Goal: Task Accomplishment & Management: Use online tool/utility

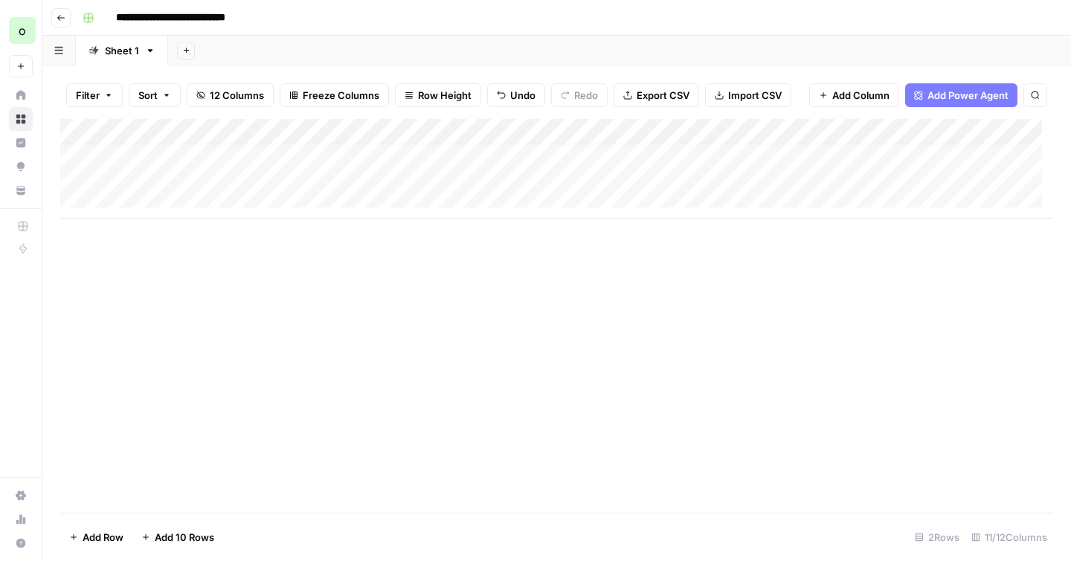
scroll to position [11, 0]
click at [704, 167] on div "Add Column" at bounding box center [556, 169] width 993 height 100
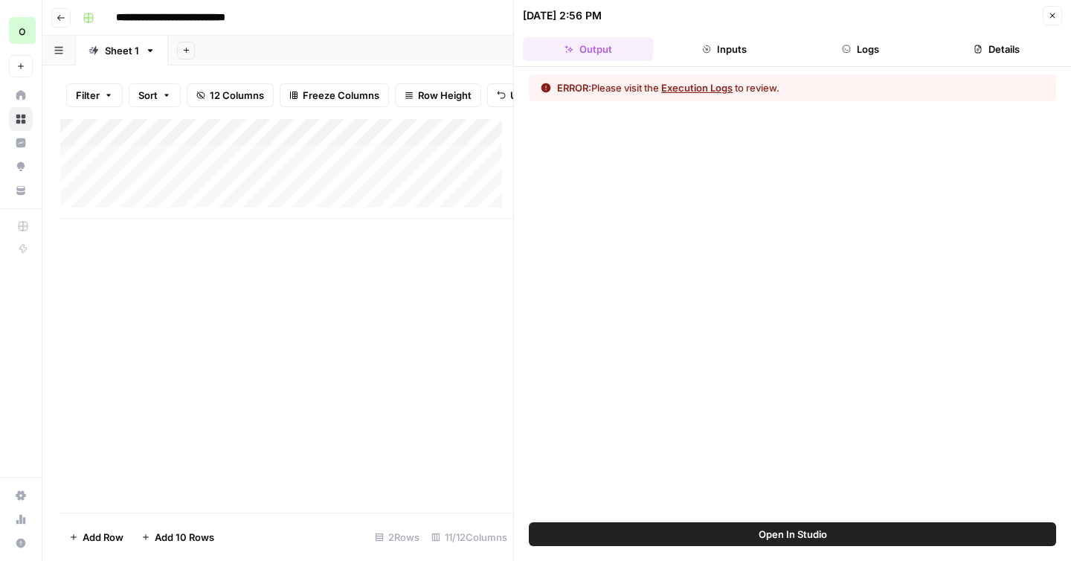
click at [711, 89] on button "Execution Logs" at bounding box center [696, 87] width 71 height 15
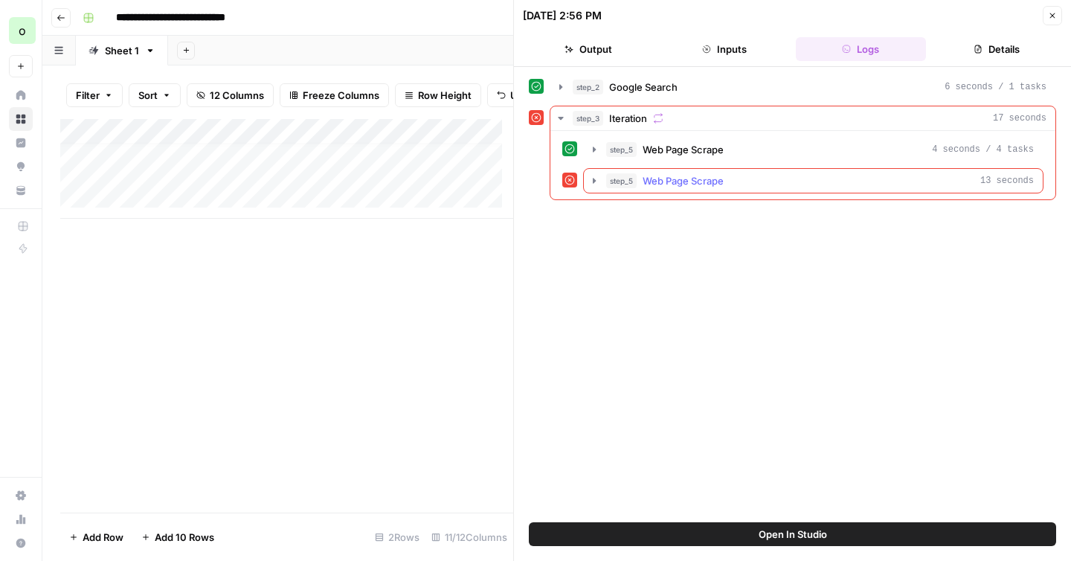
click at [592, 182] on icon "button" at bounding box center [594, 181] width 12 height 12
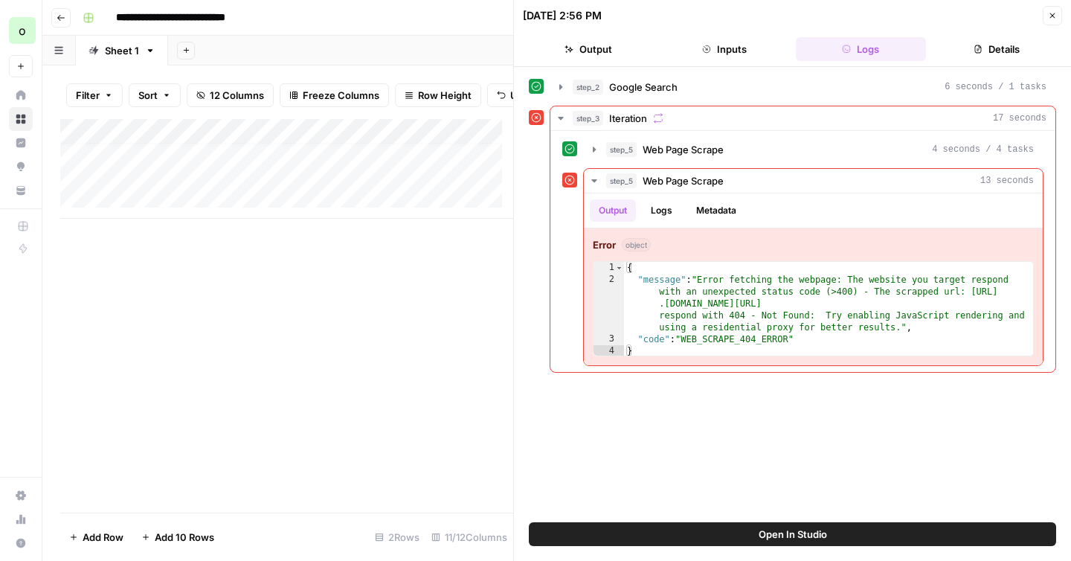
click at [1053, 16] on icon "button" at bounding box center [1052, 15] width 5 height 5
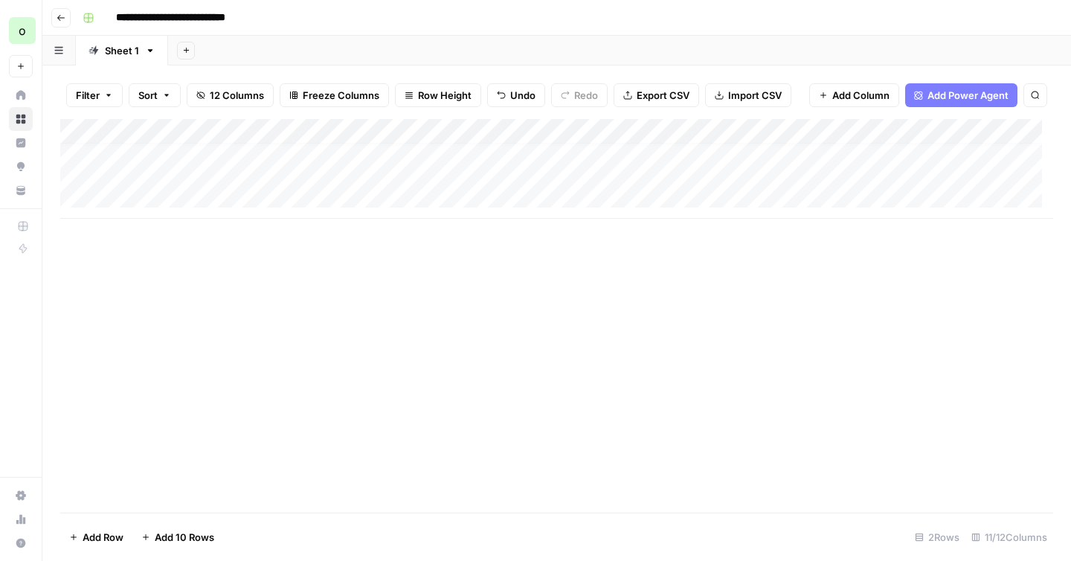
drag, startPoint x: 722, startPoint y: 170, endPoint x: 721, endPoint y: 202, distance: 31.3
click at [721, 202] on div "Add Column" at bounding box center [556, 169] width 993 height 100
click at [364, 171] on div "Add Column" at bounding box center [556, 169] width 993 height 100
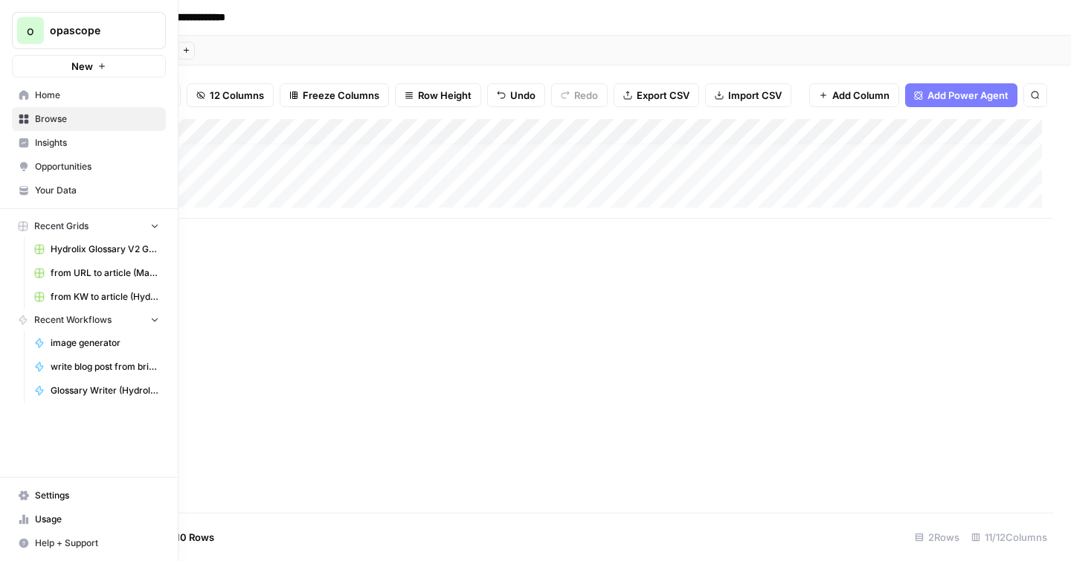
click at [24, 517] on icon at bounding box center [23, 520] width 3 height 10
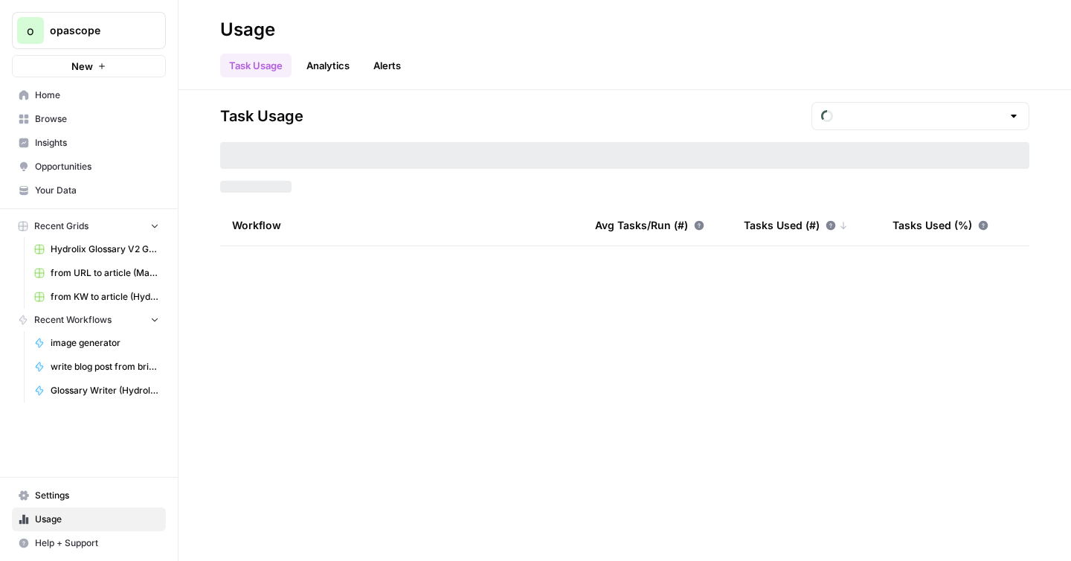
type input "September Included Tasks"
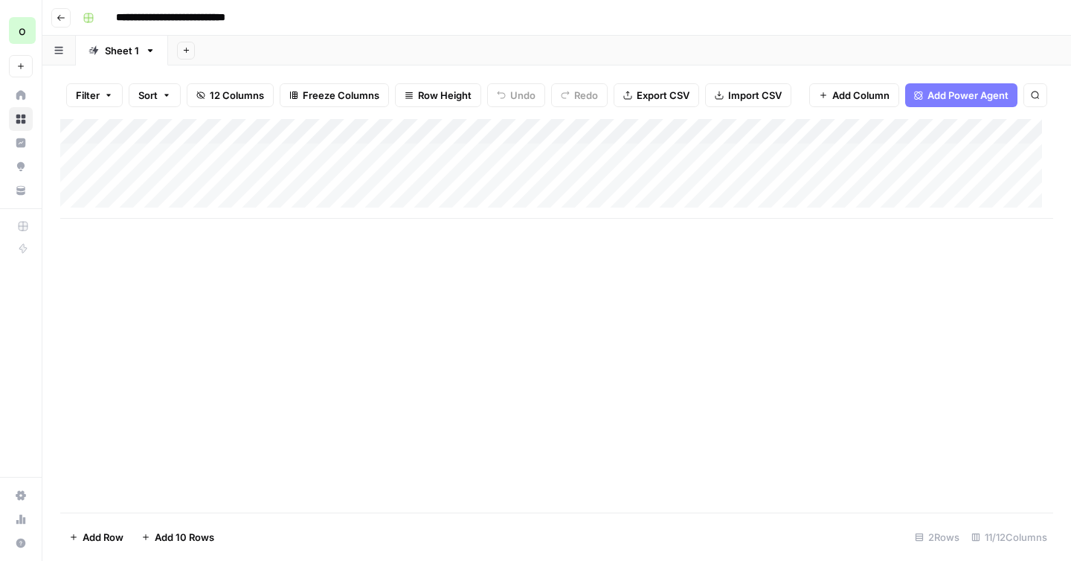
click at [631, 129] on div "Add Column" at bounding box center [556, 169] width 993 height 100
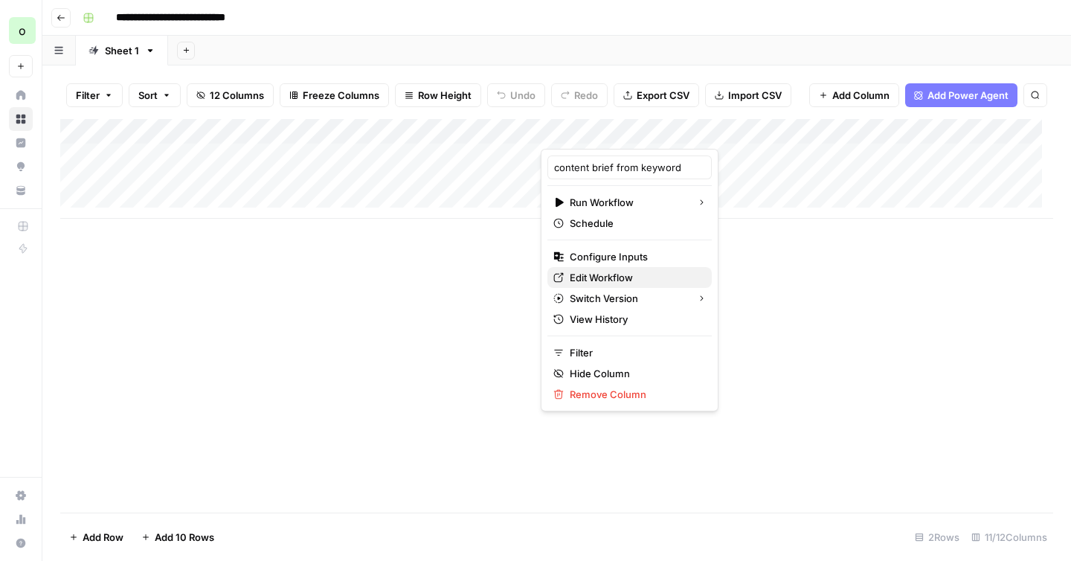
click at [585, 274] on span "Edit Workflow" at bounding box center [635, 277] width 130 height 15
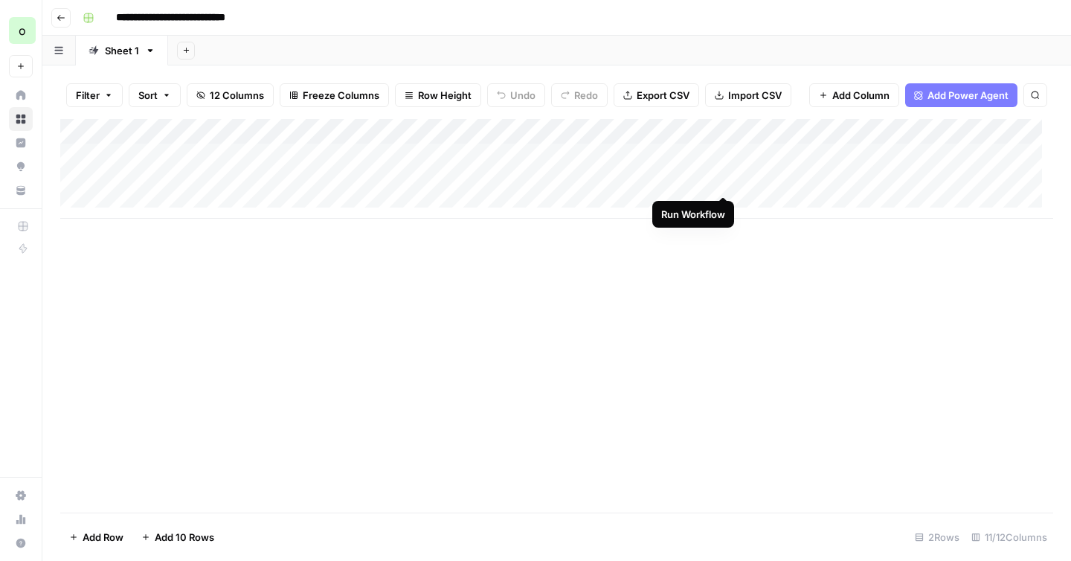
click at [719, 179] on div "Add Column" at bounding box center [556, 169] width 993 height 100
click at [987, 181] on div "Add Column" at bounding box center [556, 169] width 993 height 100
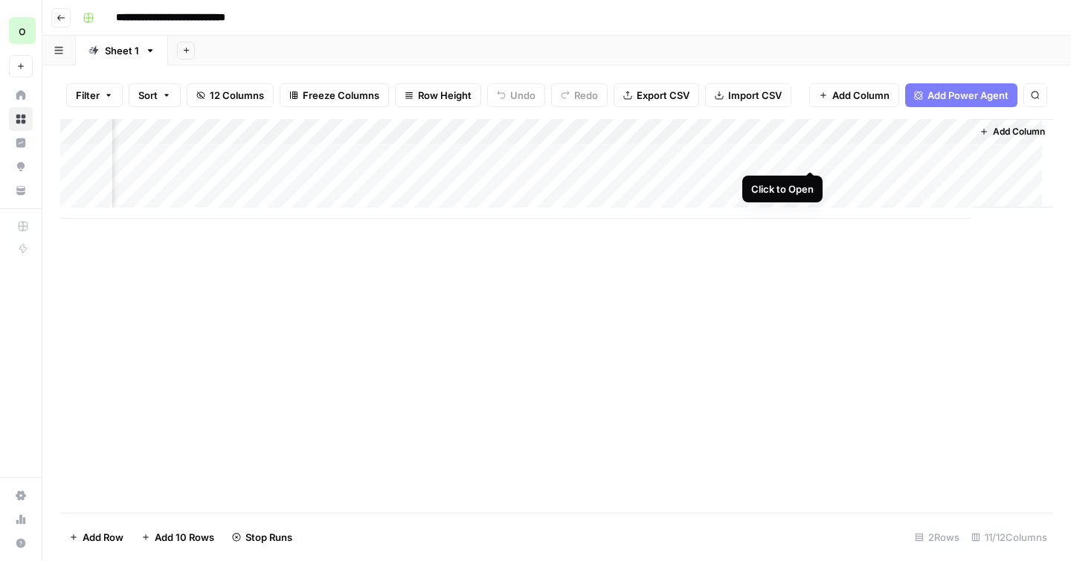
click at [812, 157] on div "Add Column" at bounding box center [556, 169] width 993 height 100
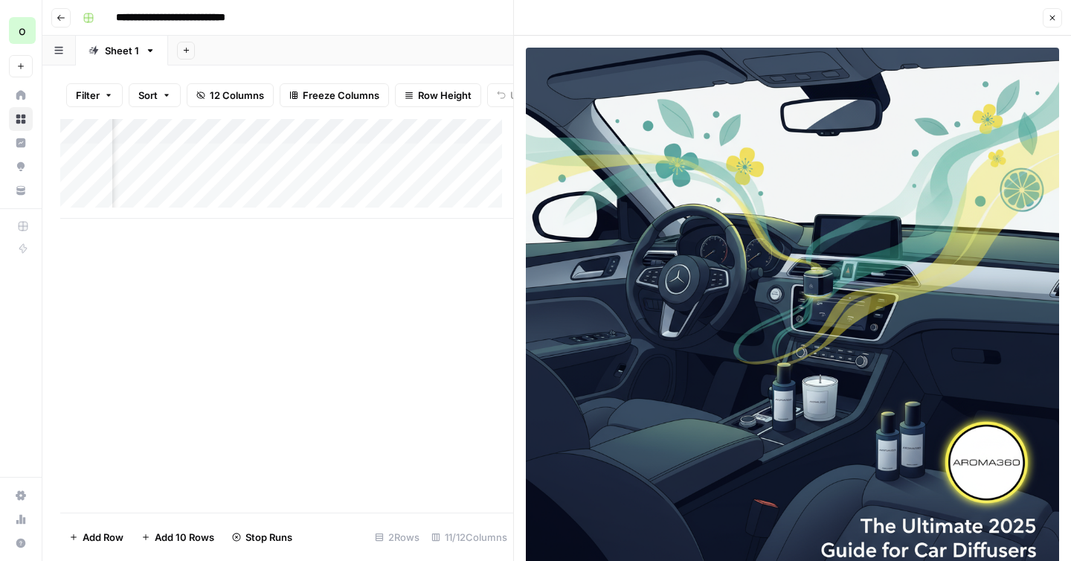
click at [1051, 19] on icon "button" at bounding box center [1052, 17] width 9 height 9
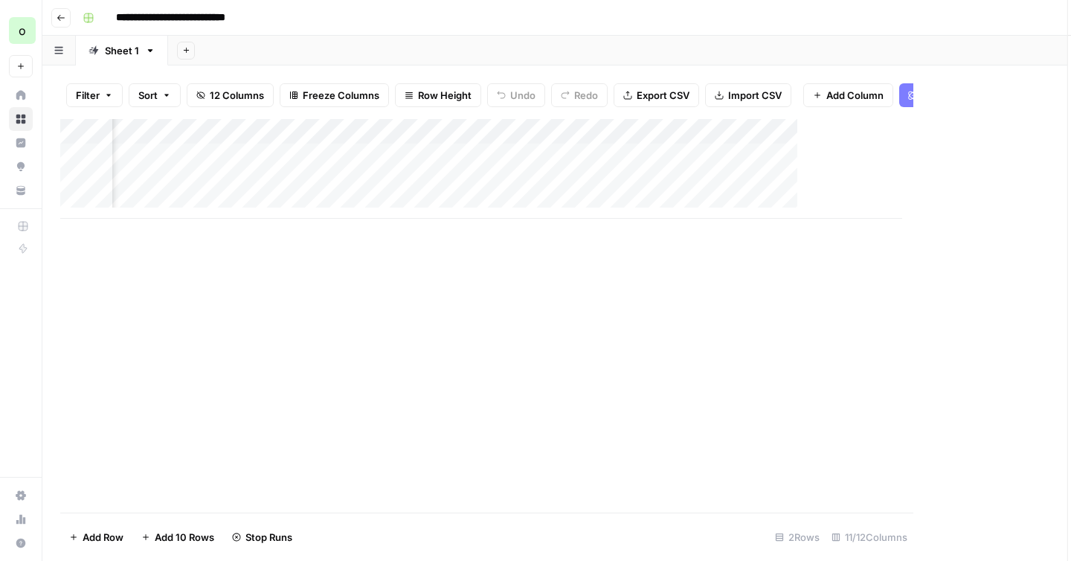
scroll to position [0, 956]
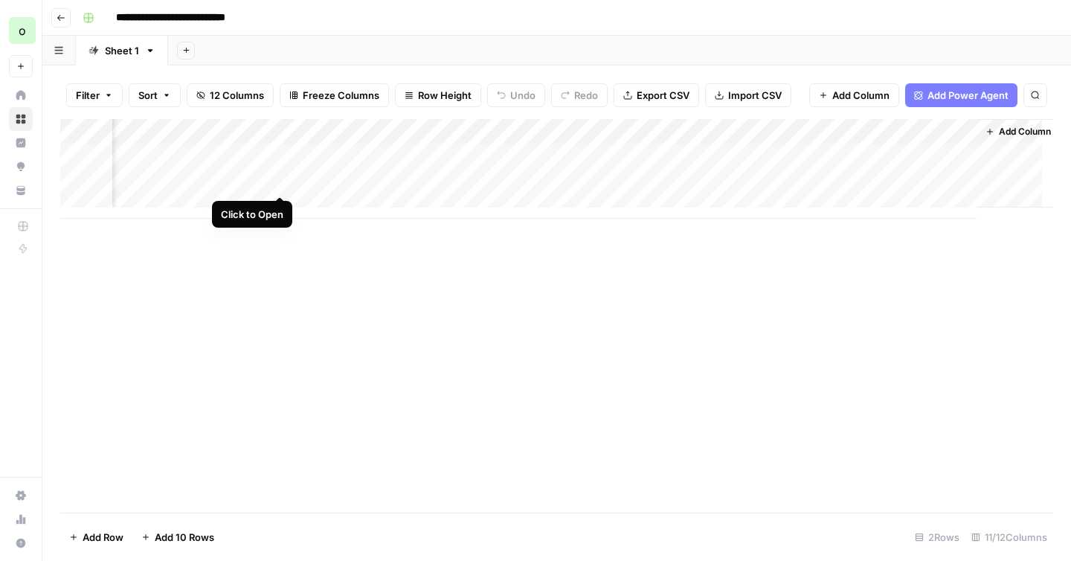
click at [280, 182] on div "Add Column" at bounding box center [556, 169] width 993 height 100
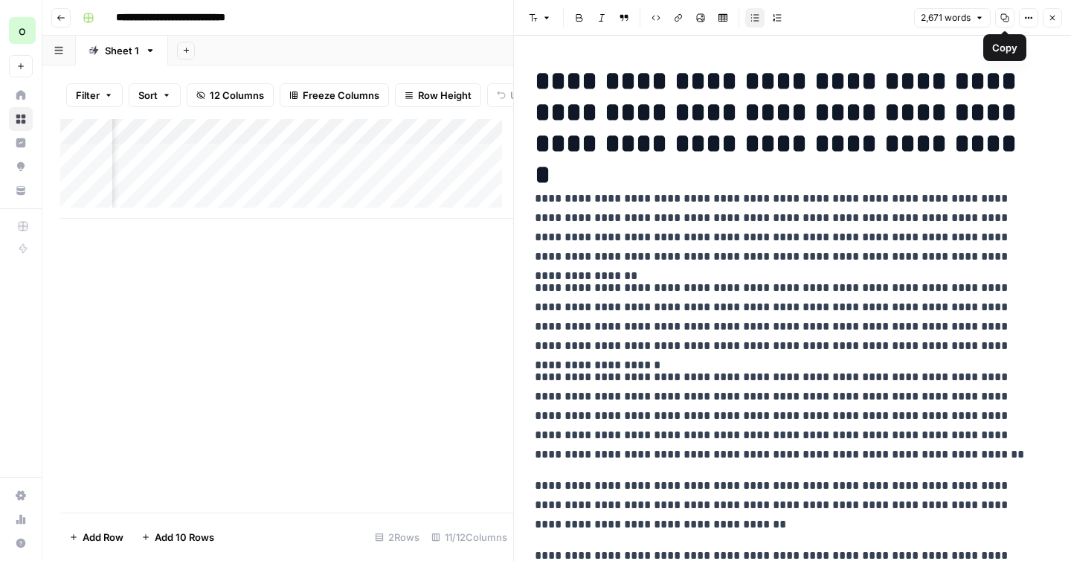
click at [1001, 19] on icon "button" at bounding box center [1005, 18] width 8 height 8
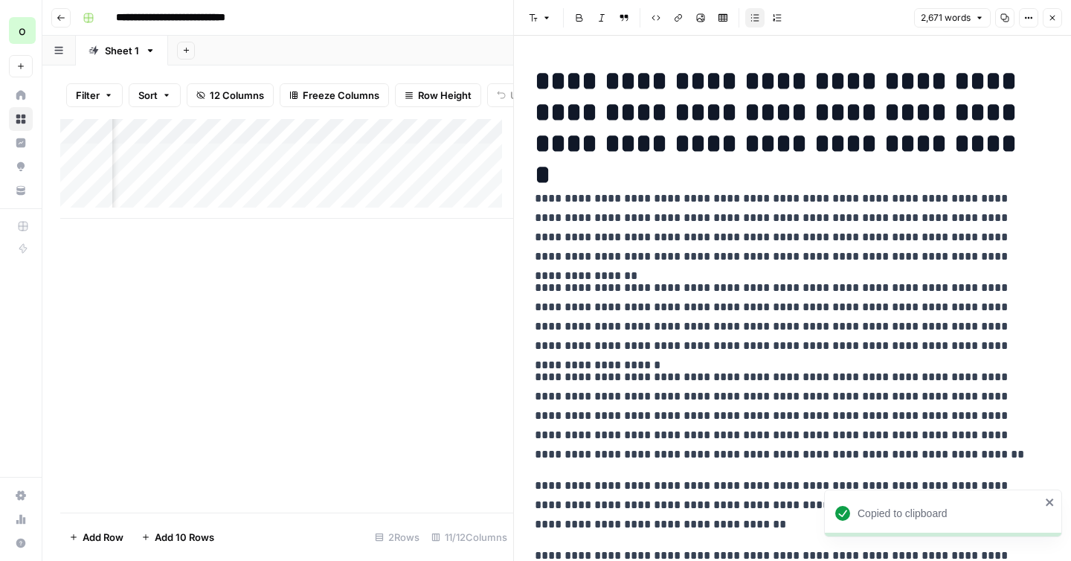
click at [692, 93] on h1 "**********" at bounding box center [787, 112] width 504 height 94
copy h1 "**********"
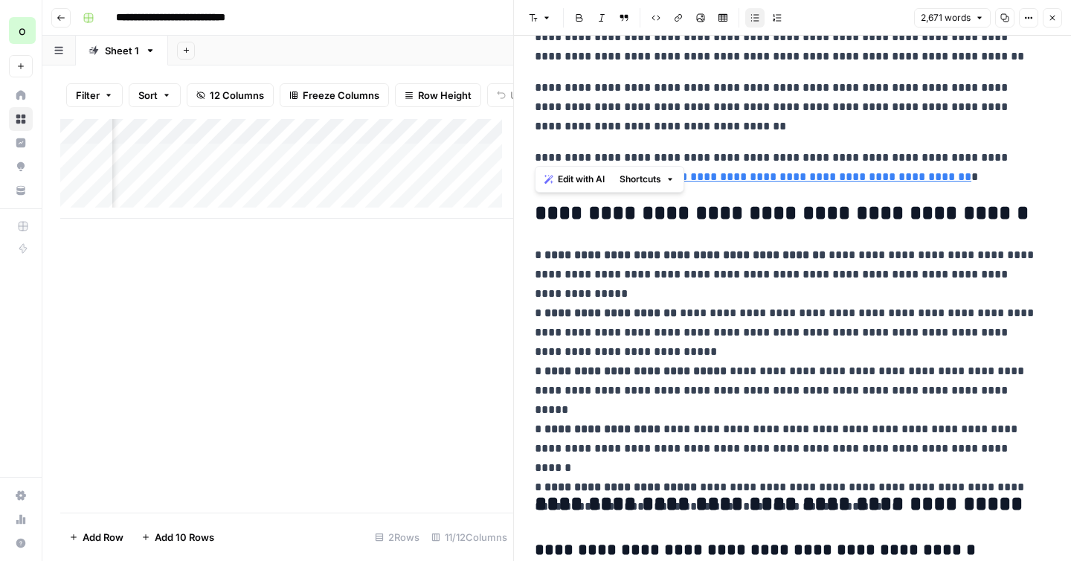
scroll to position [399, 0]
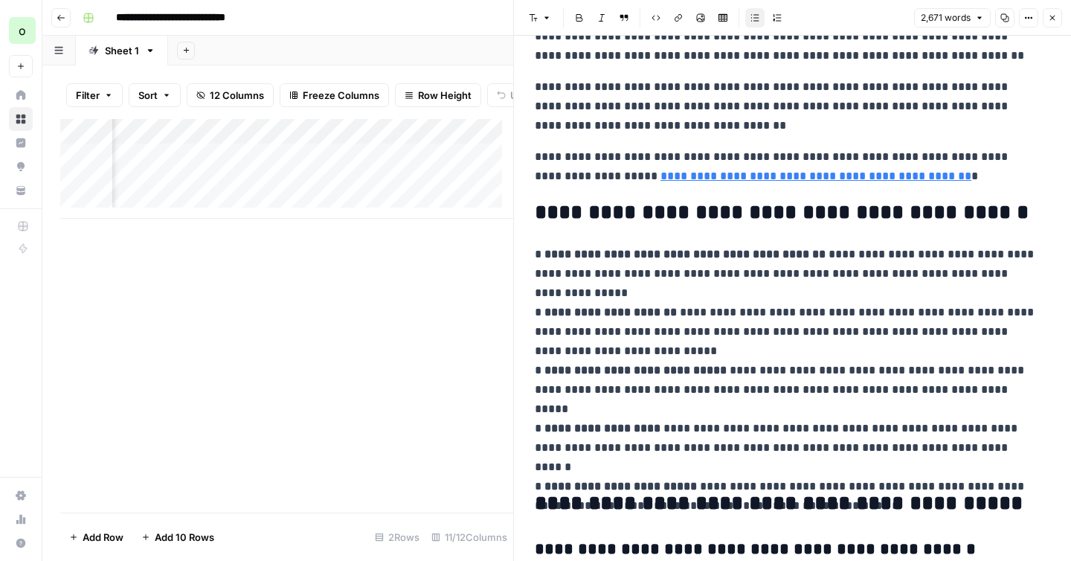
click at [798, 249] on strong "**********" at bounding box center [685, 253] width 281 height 11
click at [564, 167] on p "**********" at bounding box center [787, 166] width 504 height 39
copy p "**********"
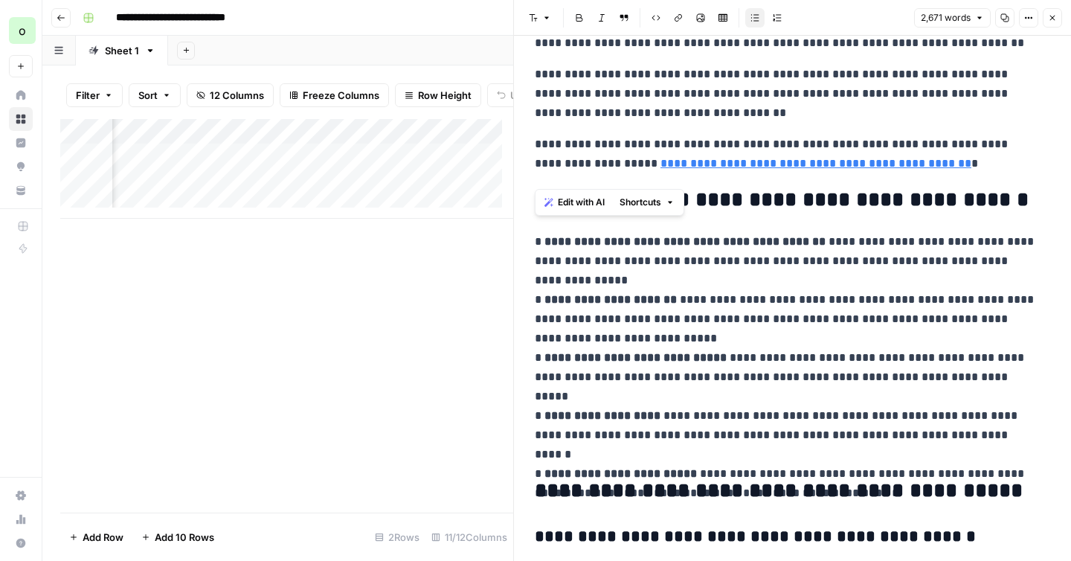
click at [677, 278] on p "**********" at bounding box center [787, 348] width 504 height 232
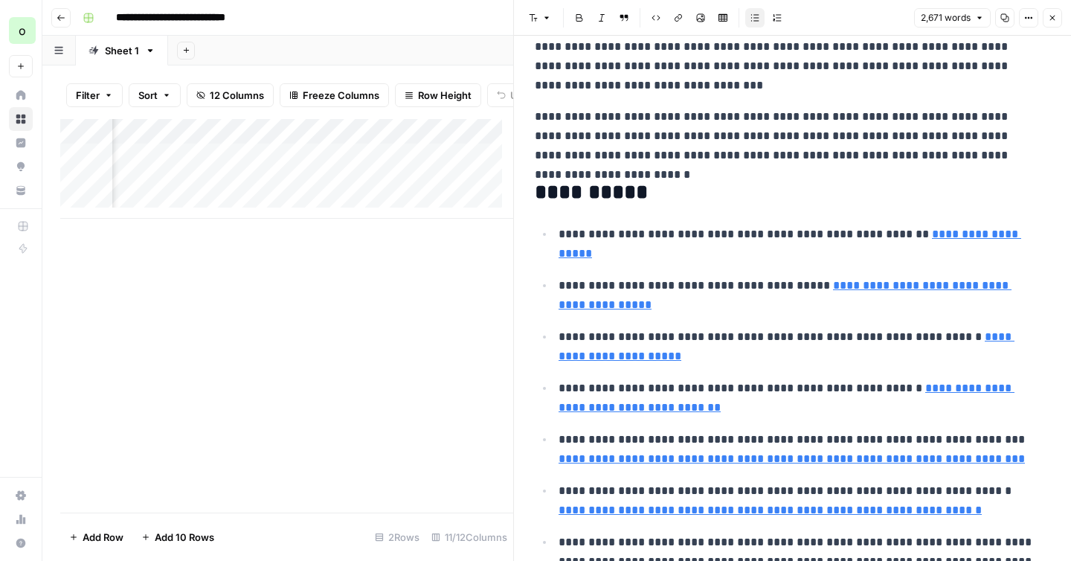
scroll to position [6184, 0]
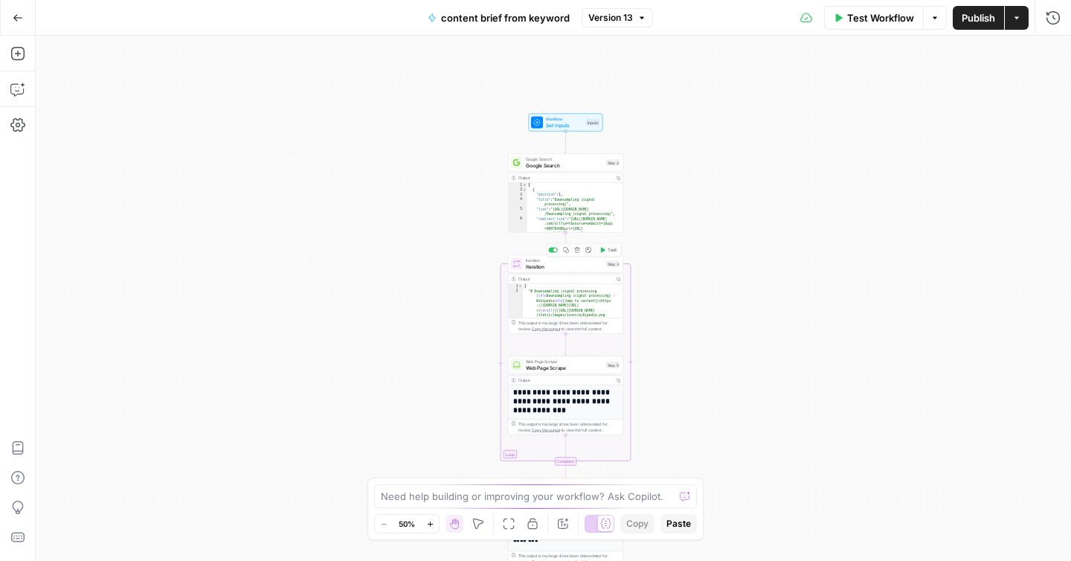
click at [577, 270] on div "Iteration Iteration Step 3 Copy step Delete step Add Note Test" at bounding box center [565, 264] width 115 height 18
click at [1025, 55] on icon "button" at bounding box center [1028, 53] width 9 height 9
click at [879, 303] on div "Iterator 1 {{ step_2 . output }} XXXXXXXXXXXXXXXXXXXXXXXXXXXXXXXXXXXXXXXXXXXXXX…" at bounding box center [922, 315] width 297 height 489
click at [559, 366] on span "Web Page Scrape" at bounding box center [564, 367] width 77 height 7
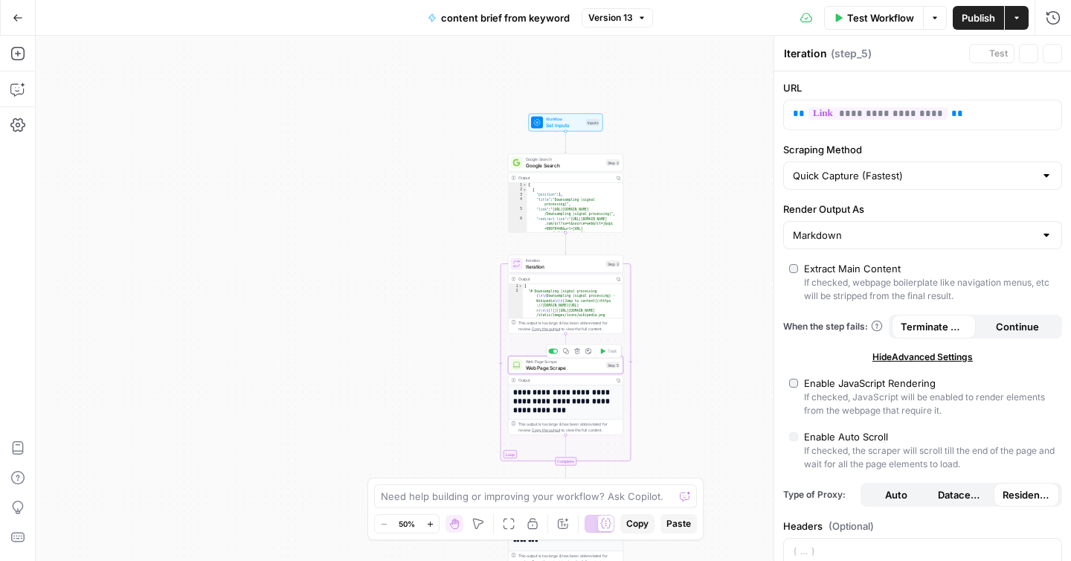
type textarea "Web Page Scrape"
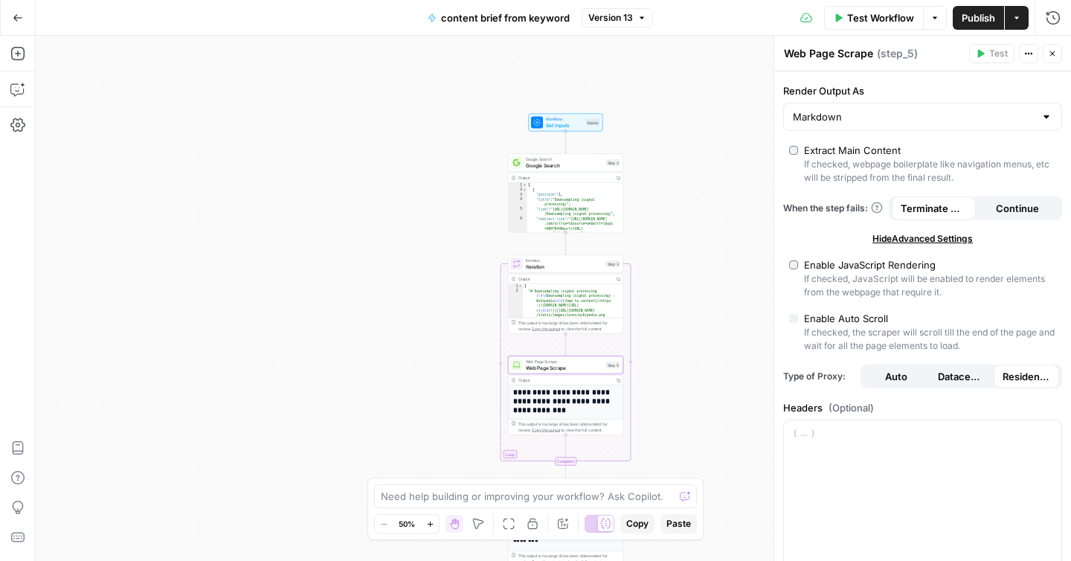
scroll to position [116, 0]
click at [1001, 203] on span "Continue" at bounding box center [1017, 210] width 43 height 15
click at [971, 26] on button "Publish" at bounding box center [978, 18] width 51 height 24
